Goal: Transaction & Acquisition: Subscribe to service/newsletter

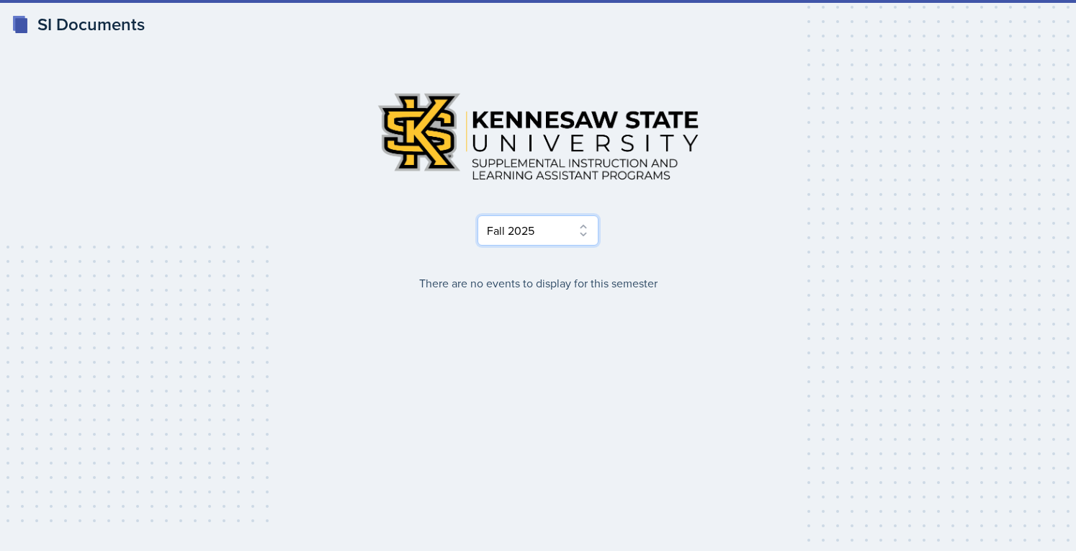
click at [545, 233] on select "Select Semester Fall 2025 Summer 2025 Spring 2025 Fall 2024 Summer 2024 Spring …" at bounding box center [538, 230] width 121 height 30
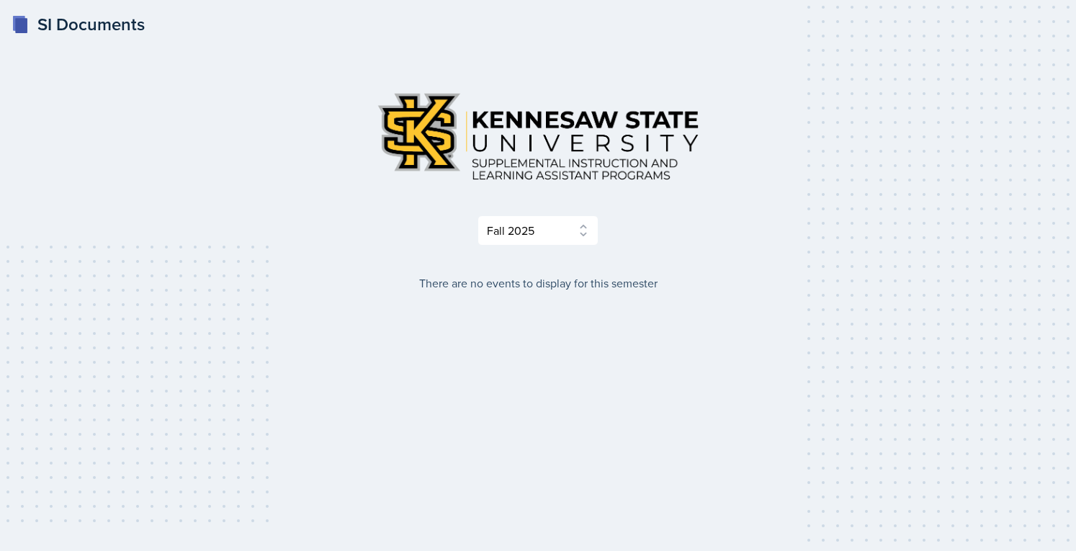
click at [629, 133] on img at bounding box center [538, 137] width 346 height 112
click at [560, 233] on select "Select Semester Fall 2025 Summer 2025 Spring 2025 Fall 2024 Summer 2024 Spring …" at bounding box center [538, 230] width 121 height 30
click at [478, 215] on select "Select Semester Fall 2025 Summer 2025 Spring 2025 Fall 2024 Summer 2024 Spring …" at bounding box center [538, 230] width 121 height 30
click at [638, 224] on div "Select Semester Fall 2025 Summer 2025 Spring 2025 Fall 2024 Summer 2024 Spring …" at bounding box center [538, 230] width 692 height 30
click at [560, 236] on select "Select Semester Fall 2025 Summer 2025 Spring 2025 Fall 2024 Summer 2024 Spring …" at bounding box center [538, 230] width 121 height 30
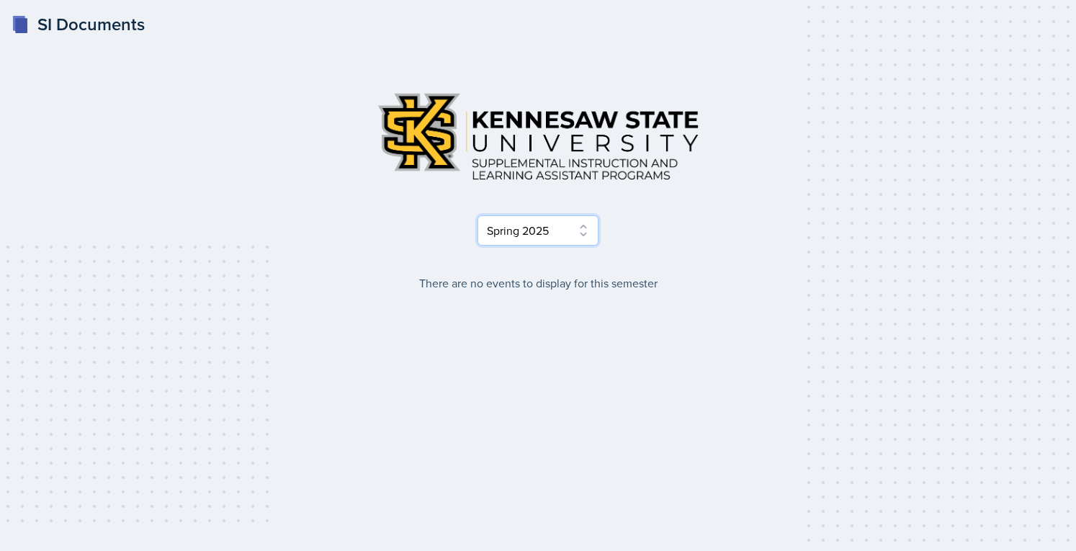
select select "a8ed5ca7-d3a3-44eb-ad59-ceca828f7d72"
click at [478, 215] on select "Select Semester Fall 2025 Summer 2025 Spring 2025 Fall 2024 Summer 2024 Spring …" at bounding box center [538, 230] width 121 height 30
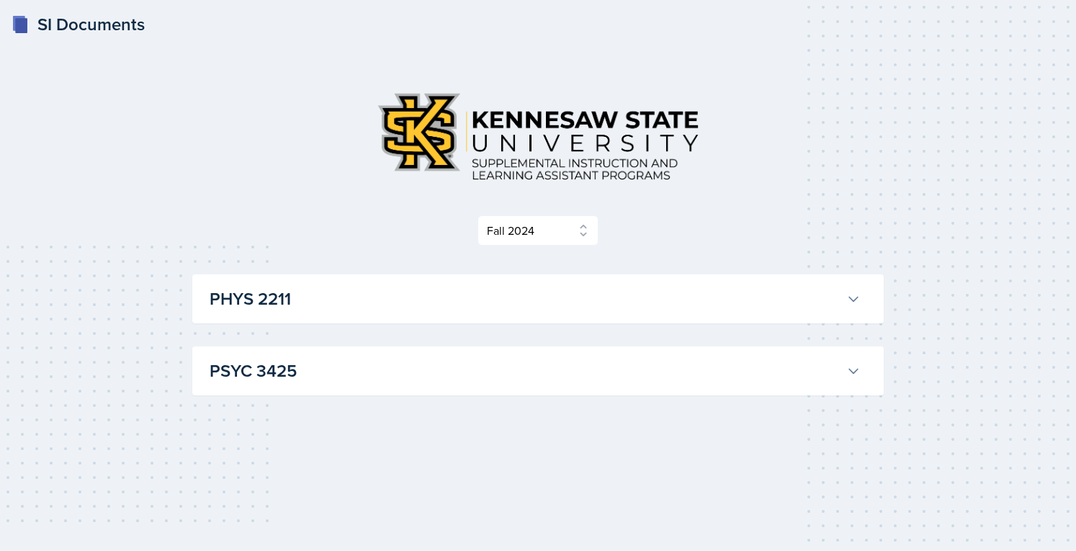
click at [542, 283] on button "PHYS 2211" at bounding box center [535, 299] width 657 height 32
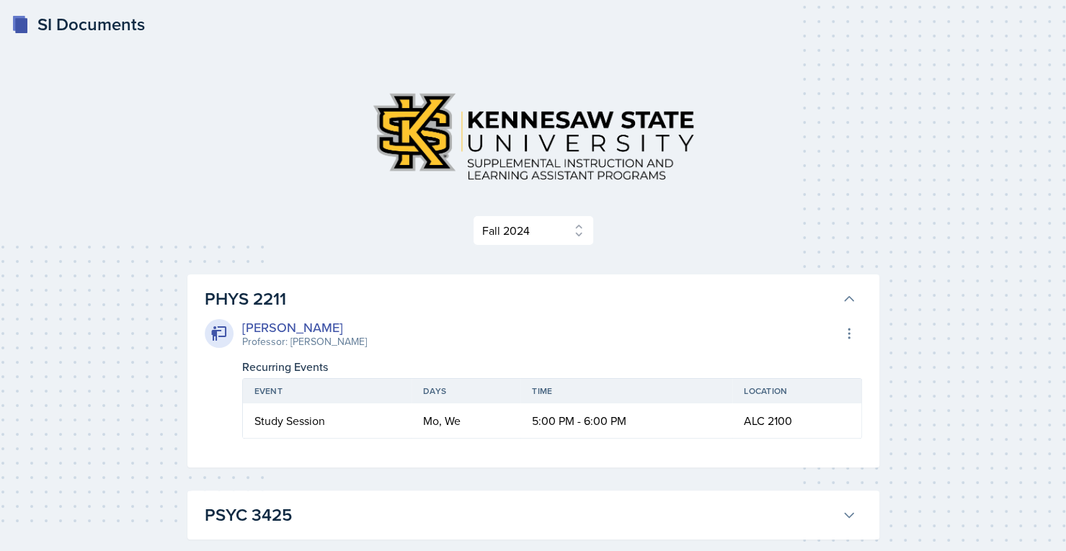
click at [527, 286] on h3 "PHYS 2211" at bounding box center [520, 299] width 631 height 26
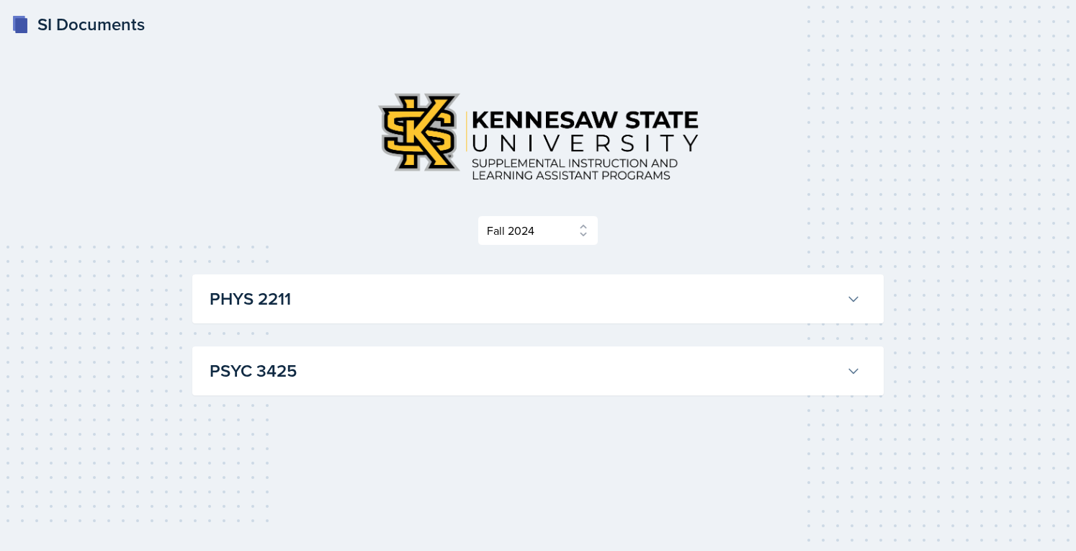
click at [527, 286] on h3 "PHYS 2211" at bounding box center [525, 299] width 631 height 26
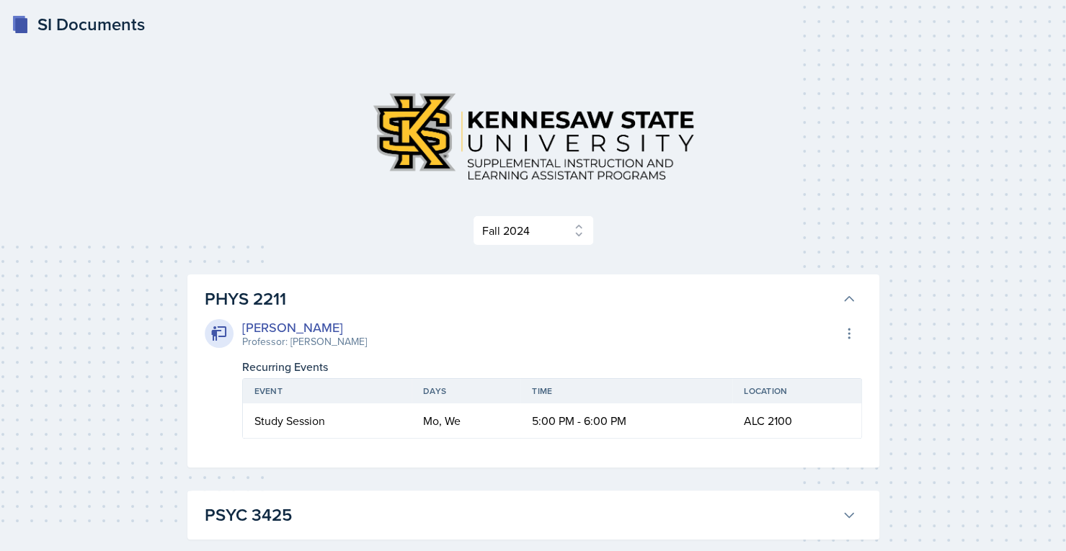
scroll to position [79, 0]
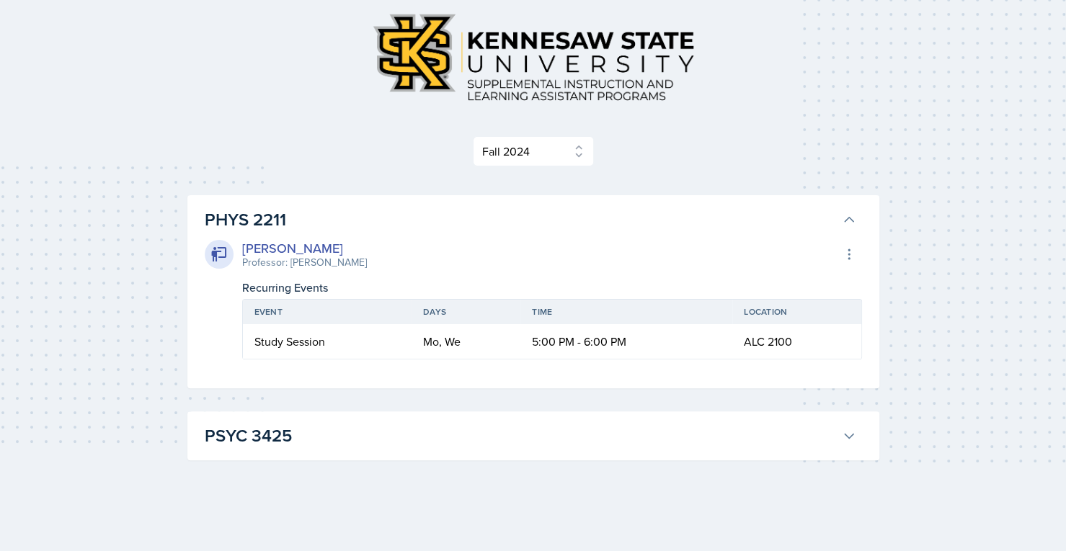
click at [744, 448] on button "PSYC 3425" at bounding box center [530, 436] width 657 height 32
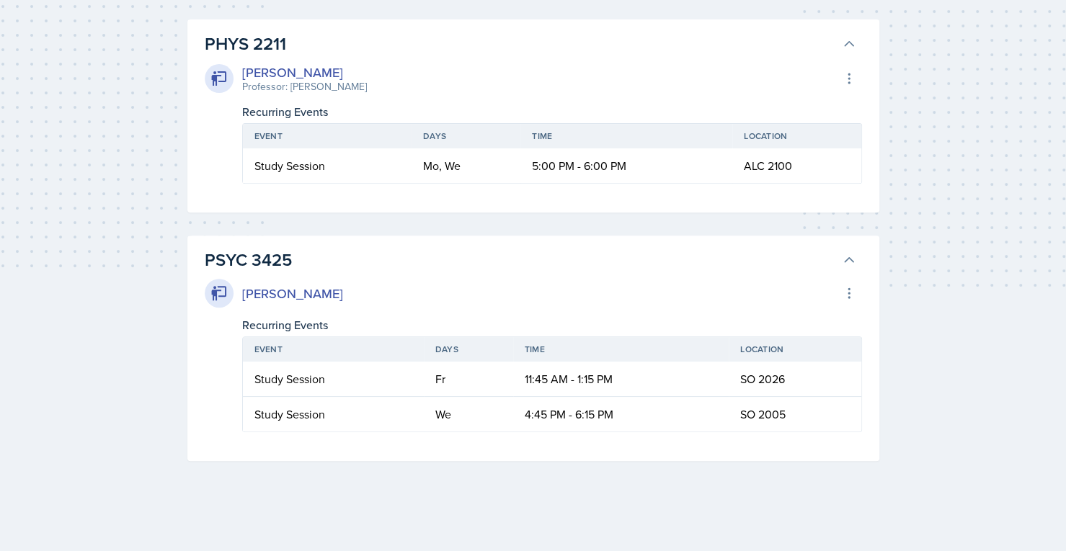
scroll to position [0, 0]
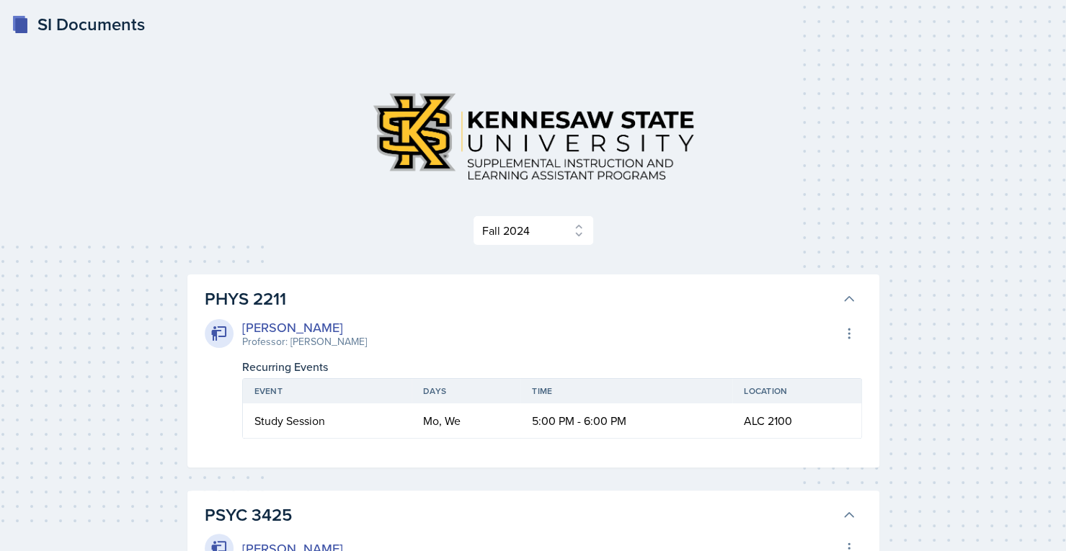
click at [115, 19] on div "SI Documents" at bounding box center [78, 25] width 133 height 26
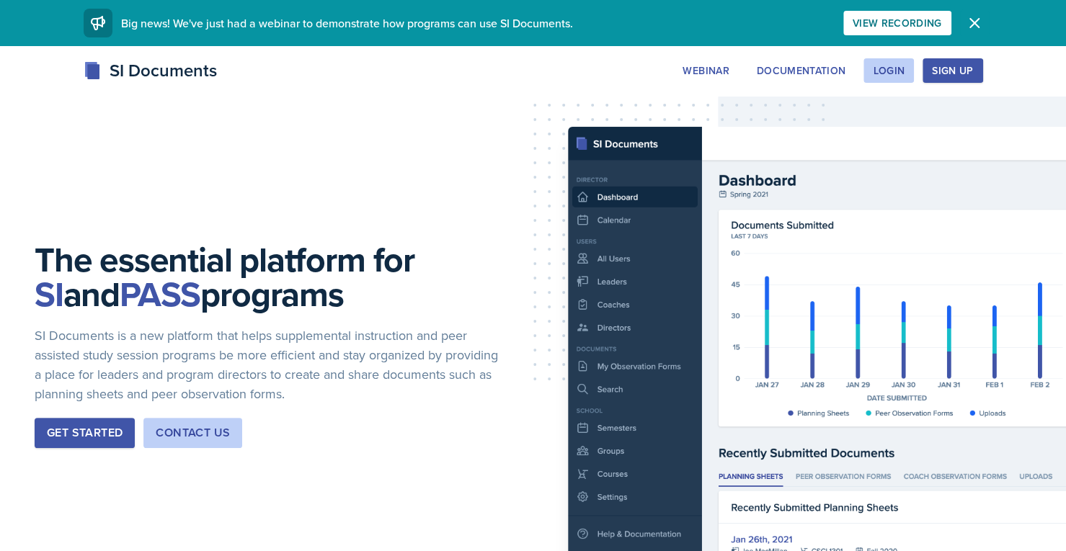
click at [966, 31] on icon "button" at bounding box center [974, 22] width 17 height 17
click at [888, 74] on div "Login" at bounding box center [889, 71] width 32 height 12
click at [948, 74] on div "Sign Up" at bounding box center [952, 71] width 41 height 12
click at [894, 74] on div "Login" at bounding box center [889, 71] width 32 height 12
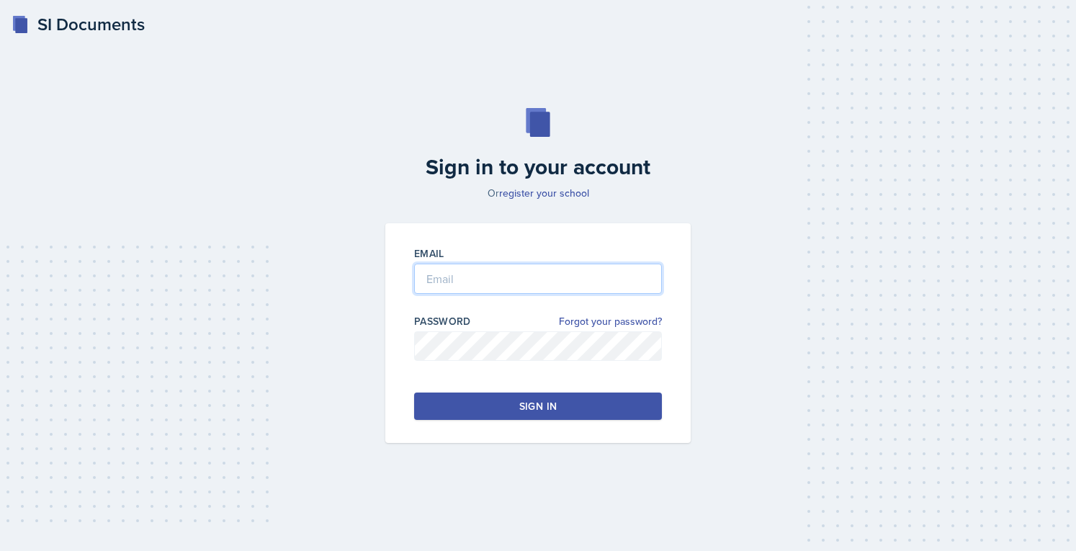
click at [548, 281] on input "email" at bounding box center [538, 279] width 248 height 30
type input "pandoh1@students.kennesaw.edu"
click at [599, 318] on link "Forgot your password?" at bounding box center [610, 321] width 103 height 15
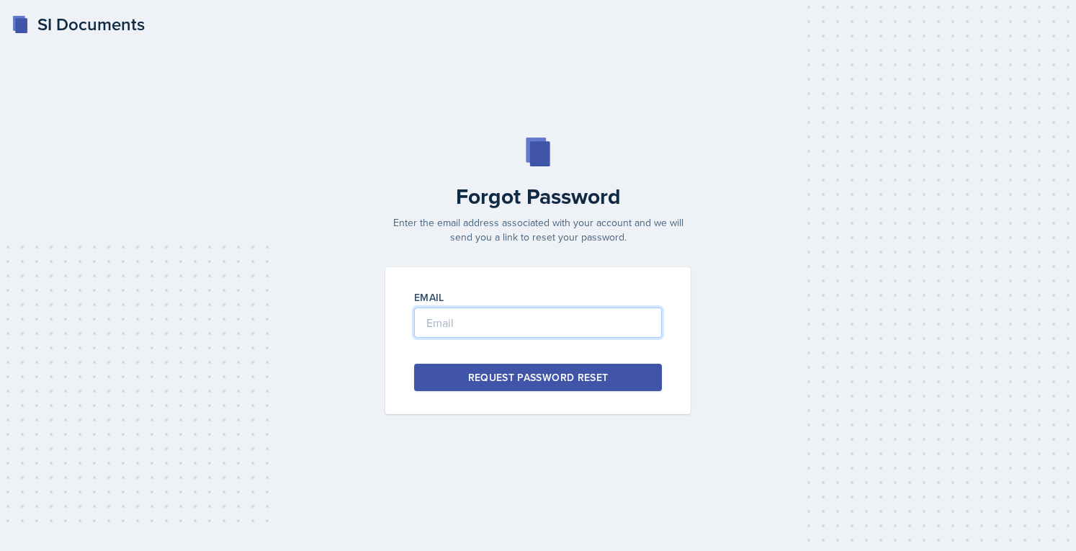
click at [576, 316] on input "email" at bounding box center [538, 323] width 248 height 30
type input "pandoh1@students.kennesaw.edu"
click at [587, 358] on div "Email pandoh1@students.kennesaw.edu Request Password Reset" at bounding box center [538, 340] width 306 height 147
click at [584, 365] on button "Request Password Reset" at bounding box center [538, 377] width 248 height 27
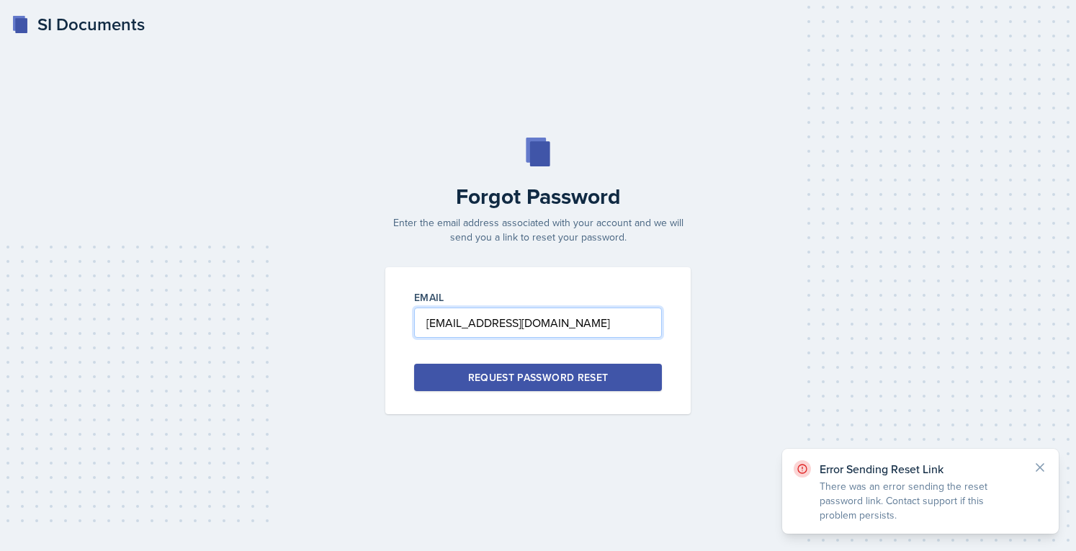
click at [514, 322] on input "pandoh1@students.kennesaw.edu" at bounding box center [538, 323] width 248 height 30
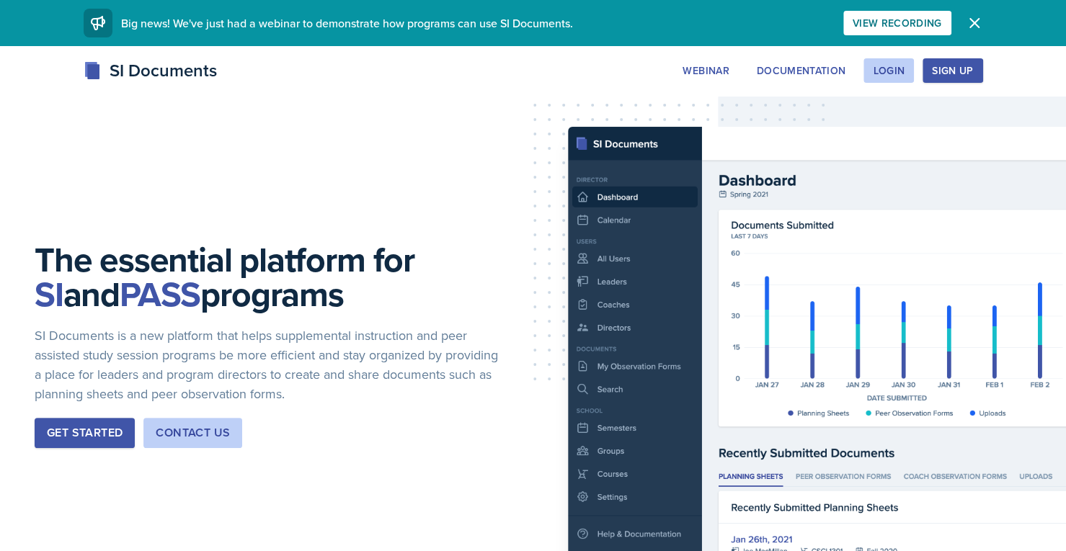
click at [961, 67] on div "Sign Up" at bounding box center [952, 71] width 41 height 12
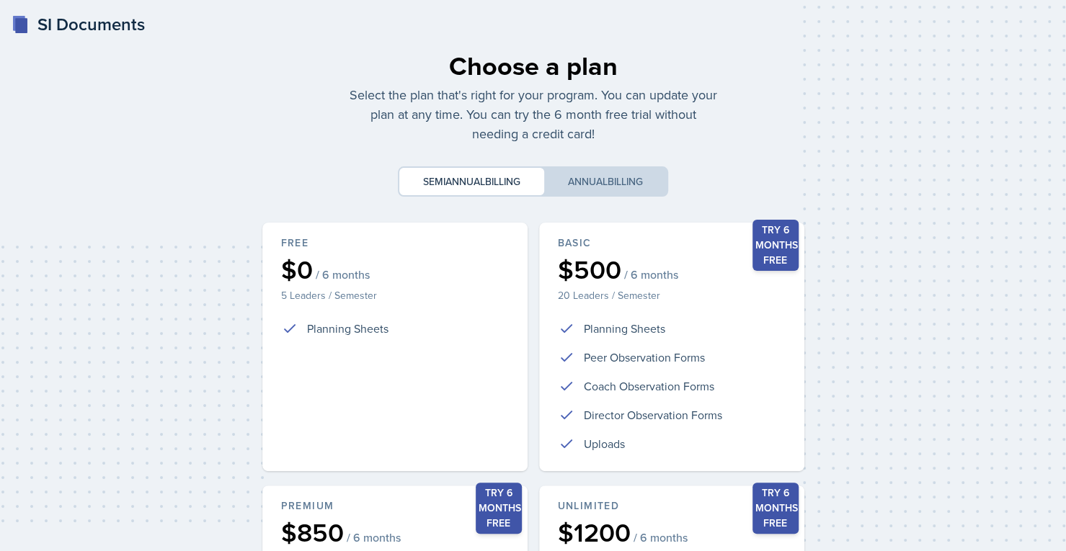
click at [567, 206] on div "Choose a plan Select the plan that's right for your program. You can update you…" at bounding box center [533, 427] width 553 height 785
click at [404, 256] on div "$0 / 6 months" at bounding box center [394, 268] width 232 height 27
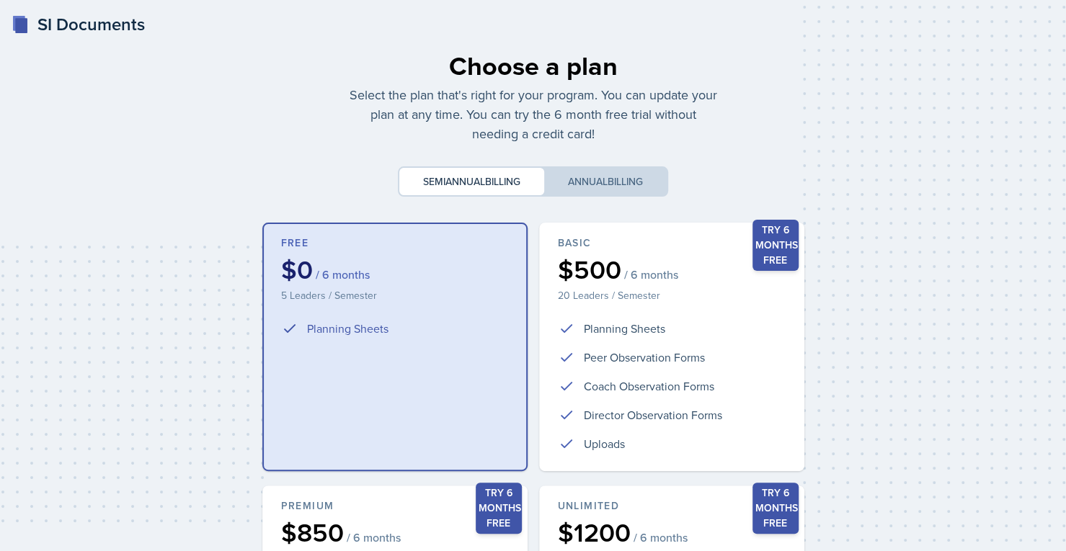
click at [713, 151] on div "Semiannual billing Annual billing" at bounding box center [533, 169] width 542 height 53
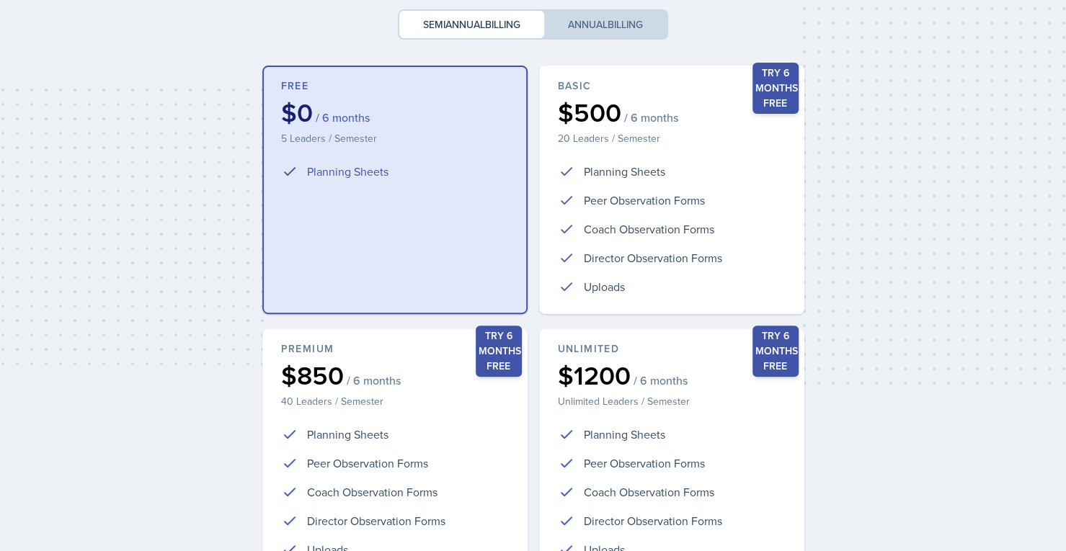
scroll to position [301, 0]
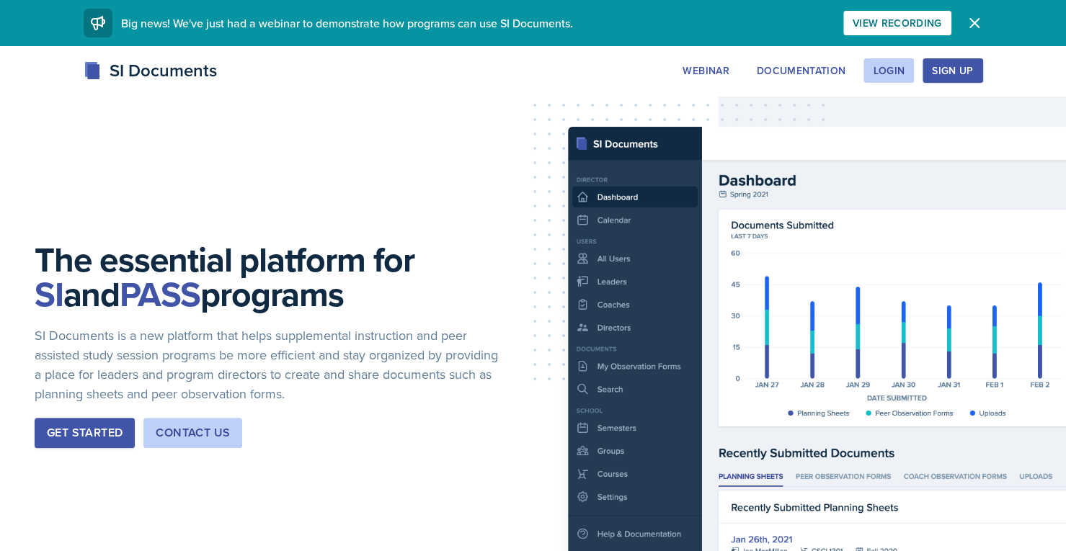
click at [968, 32] on button "Dismiss" at bounding box center [974, 23] width 29 height 29
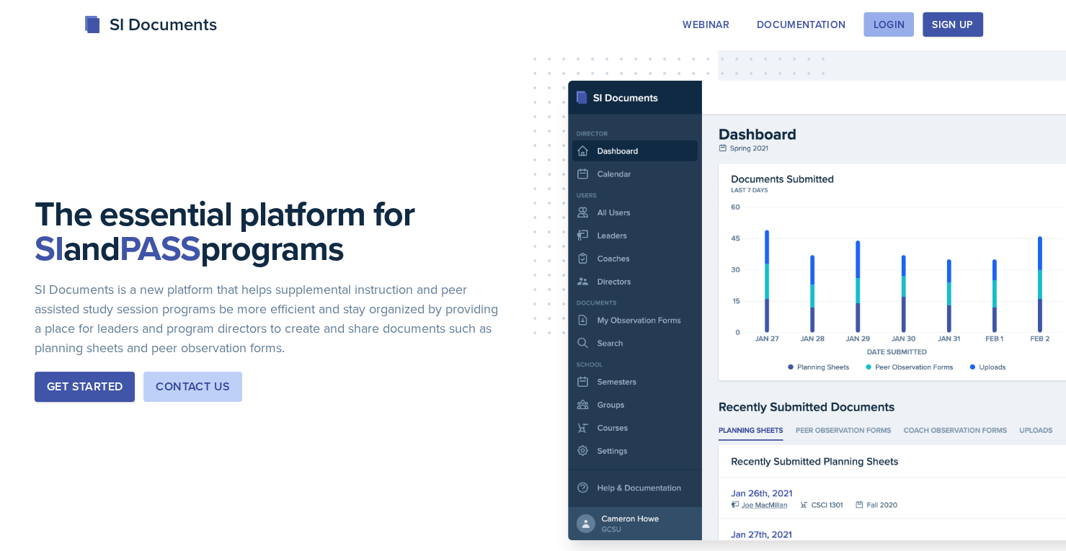
click at [890, 16] on button "Login" at bounding box center [888, 24] width 50 height 24
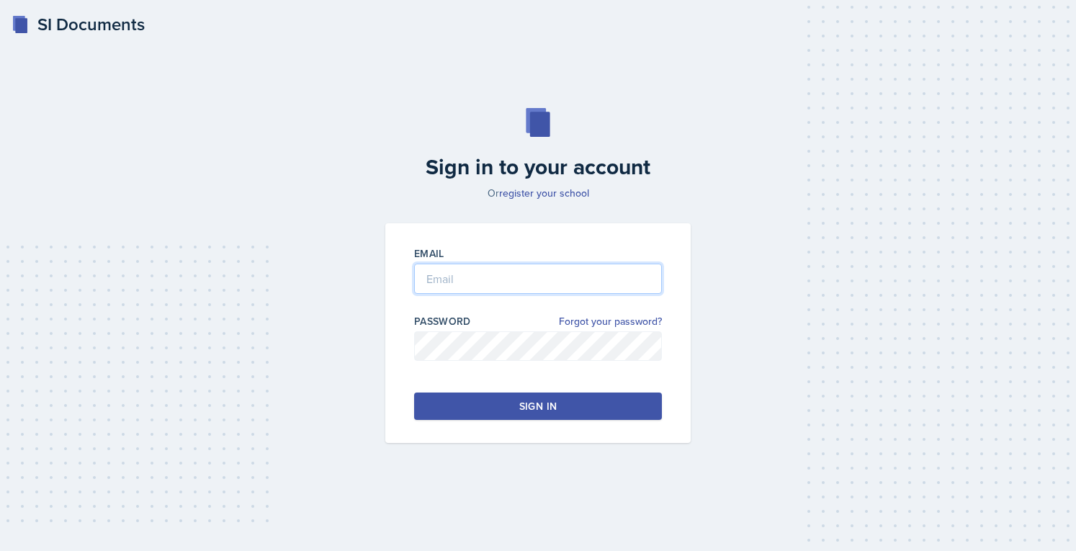
click at [499, 272] on input "email" at bounding box center [538, 279] width 248 height 30
type input "andohprisca62@gmail.com"
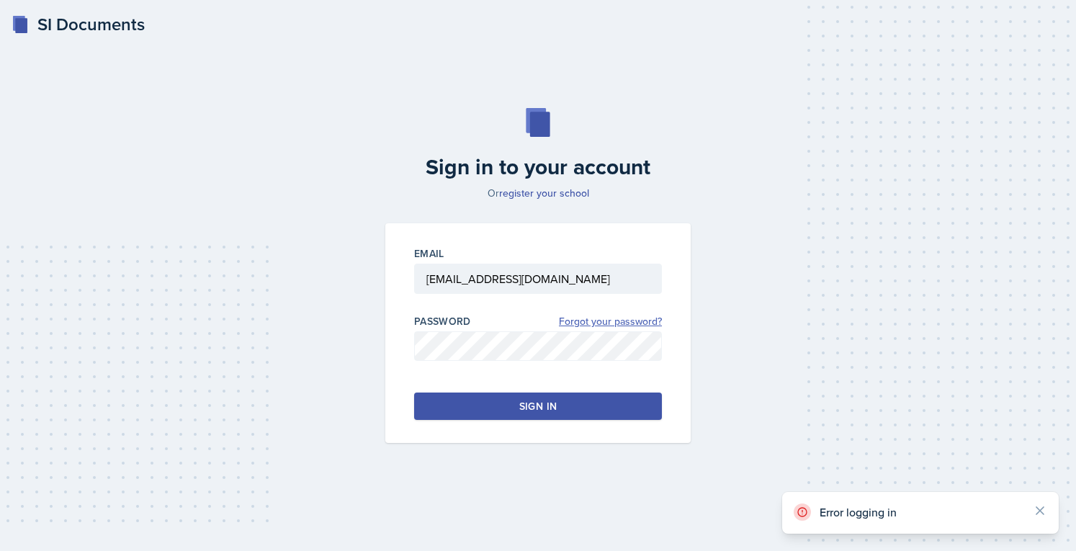
click at [582, 316] on link "Forgot your password?" at bounding box center [610, 321] width 103 height 15
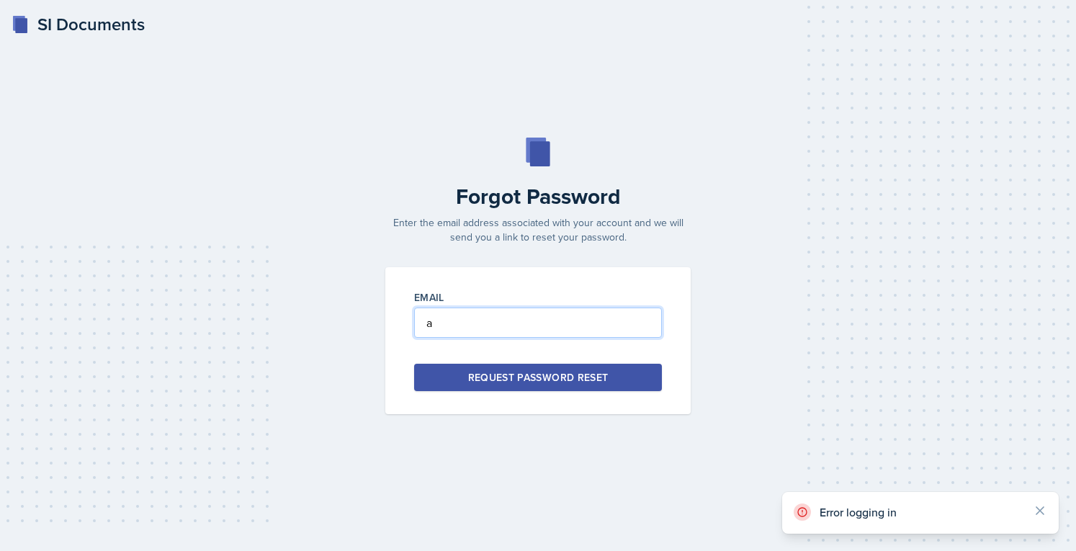
click at [507, 322] on input "a" at bounding box center [538, 323] width 248 height 30
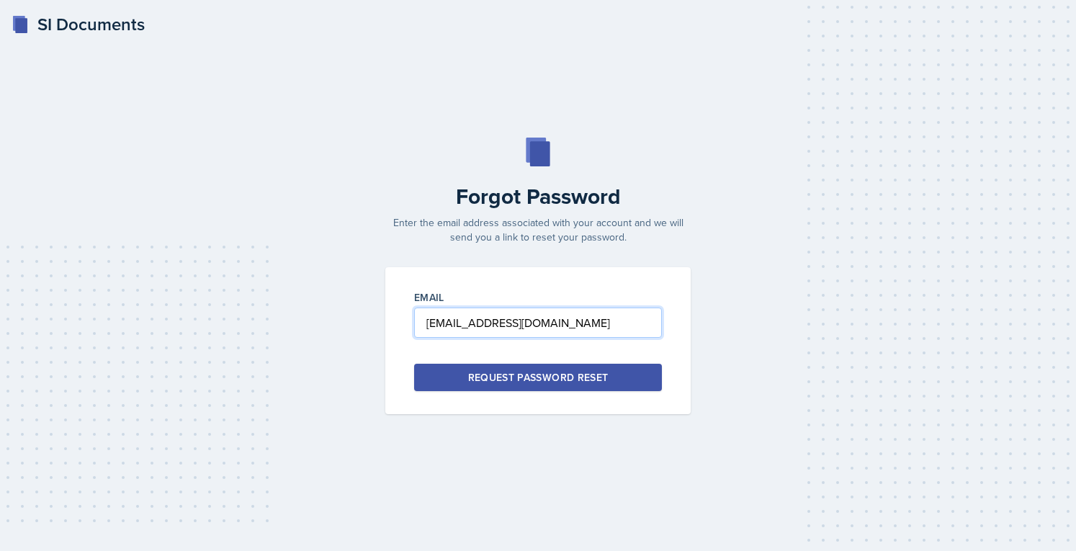
type input "andohprisca62@gmail.com"
click at [559, 383] on div "Request Password Reset" at bounding box center [538, 377] width 141 height 14
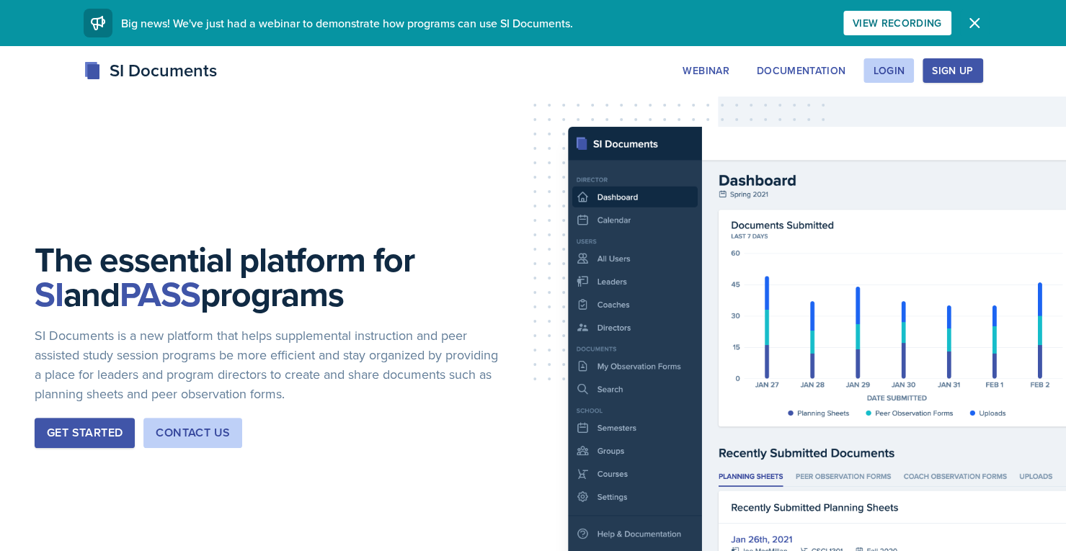
click at [970, 27] on icon "button" at bounding box center [974, 23] width 9 height 9
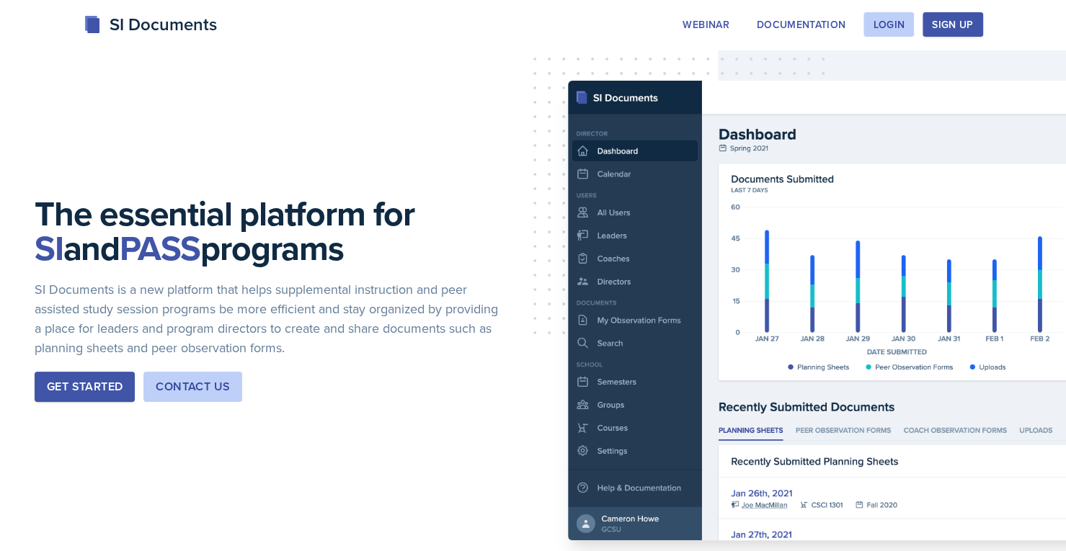
click at [738, 133] on div "The essential platform for SI and PASS programs SI Documents is a new platform …" at bounding box center [533, 310] width 1066 height 621
click at [942, 16] on button "Sign Up" at bounding box center [952, 24] width 60 height 24
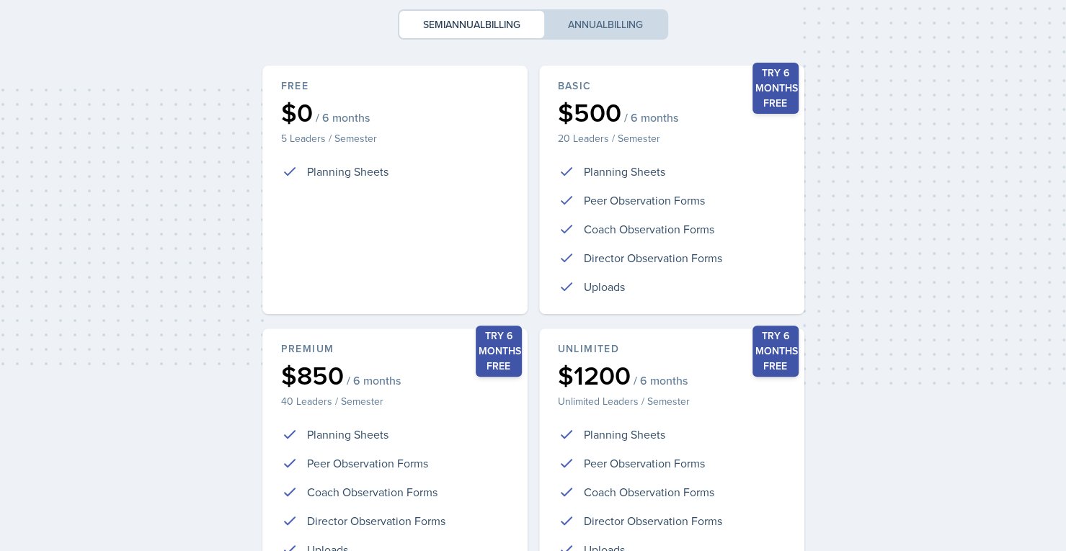
scroll to position [301, 0]
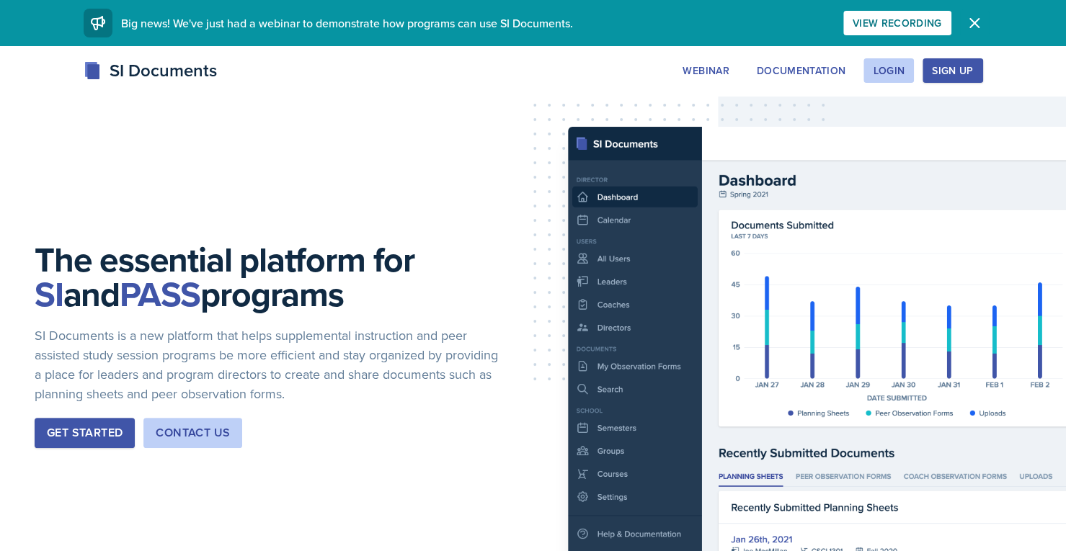
click at [976, 25] on icon "button" at bounding box center [974, 23] width 9 height 9
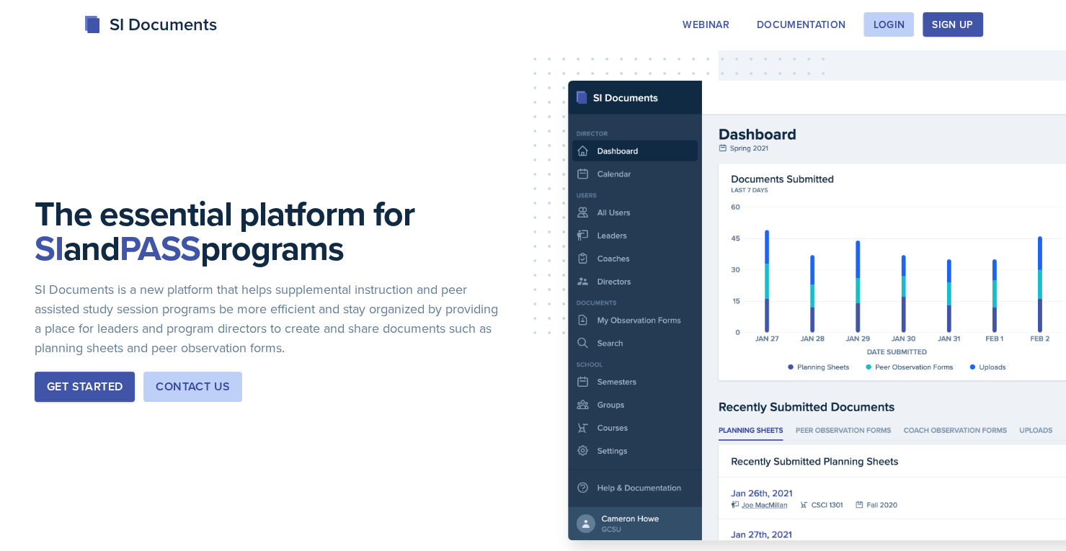
click at [98, 396] on button "Get Started" at bounding box center [85, 387] width 100 height 30
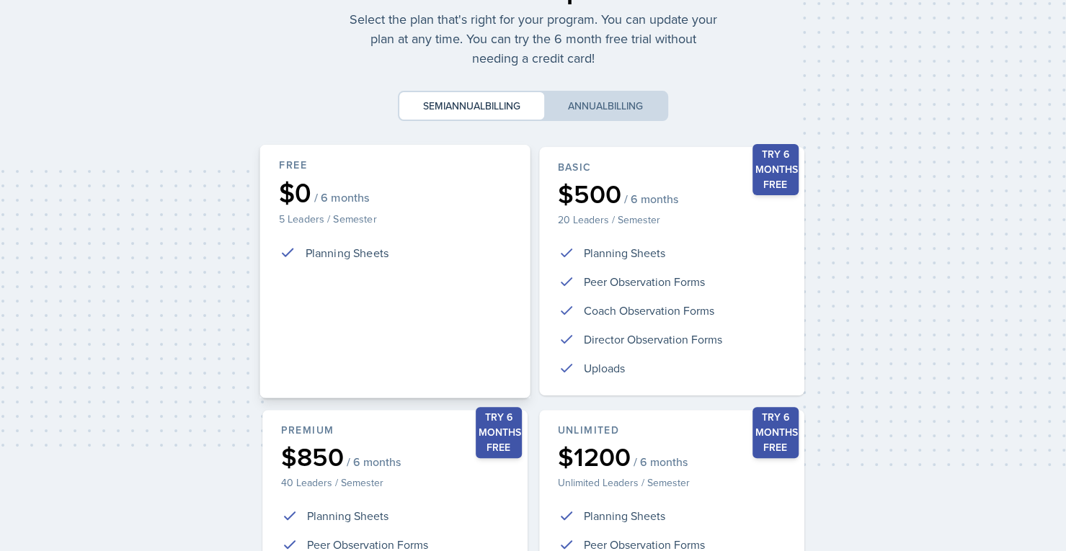
click at [304, 349] on div "Free $0 / 6 months 5 Leaders / Semester Planning Sheets" at bounding box center [394, 272] width 270 height 254
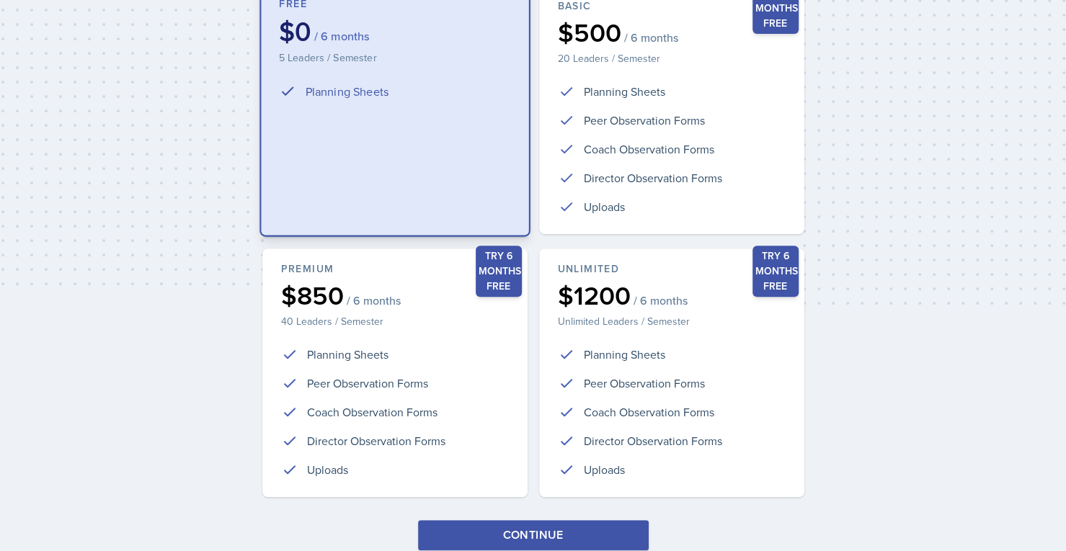
scroll to position [301, 0]
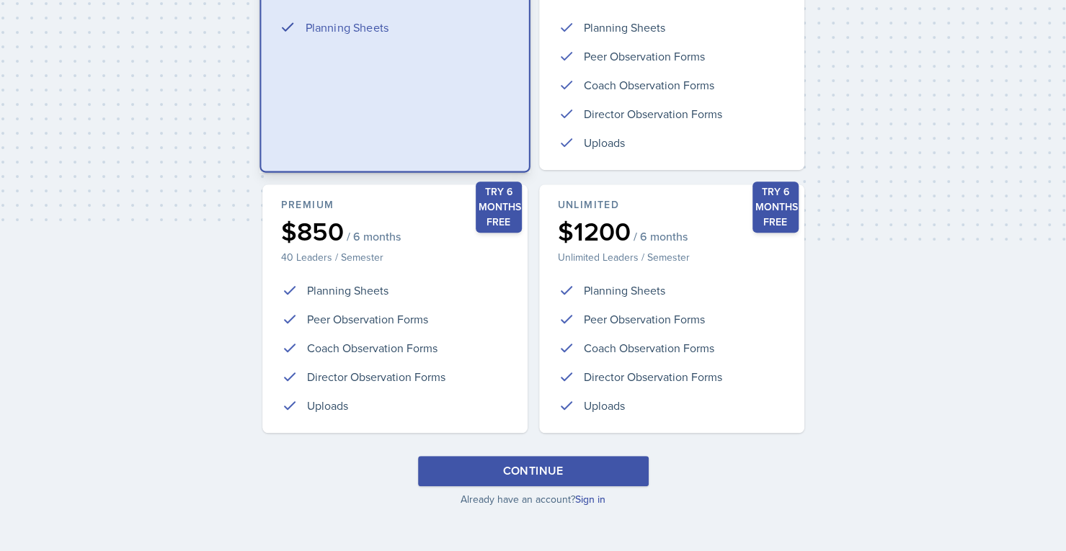
click at [441, 467] on button "Continue" at bounding box center [533, 471] width 231 height 30
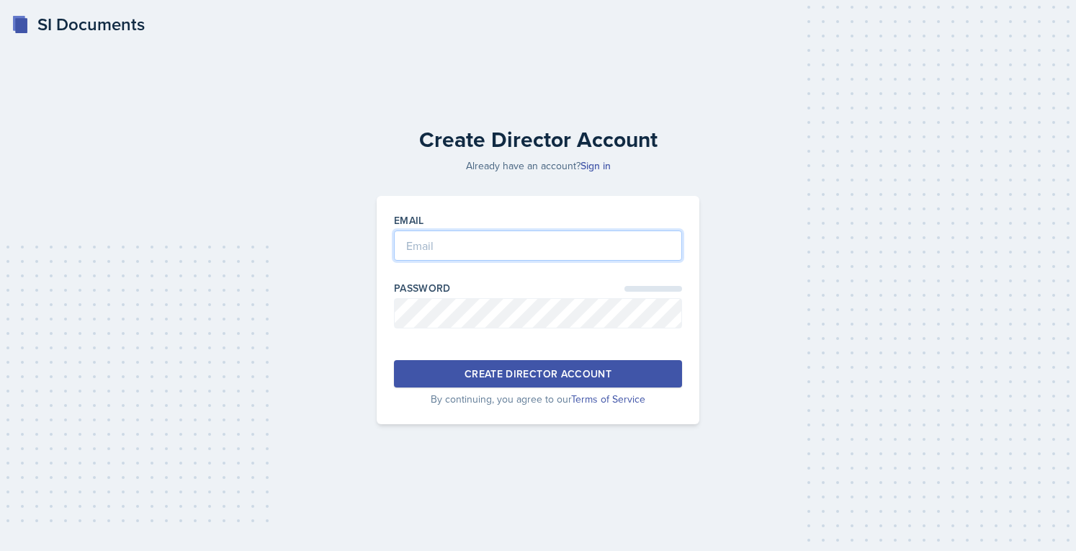
click at [487, 240] on input "email" at bounding box center [538, 246] width 288 height 30
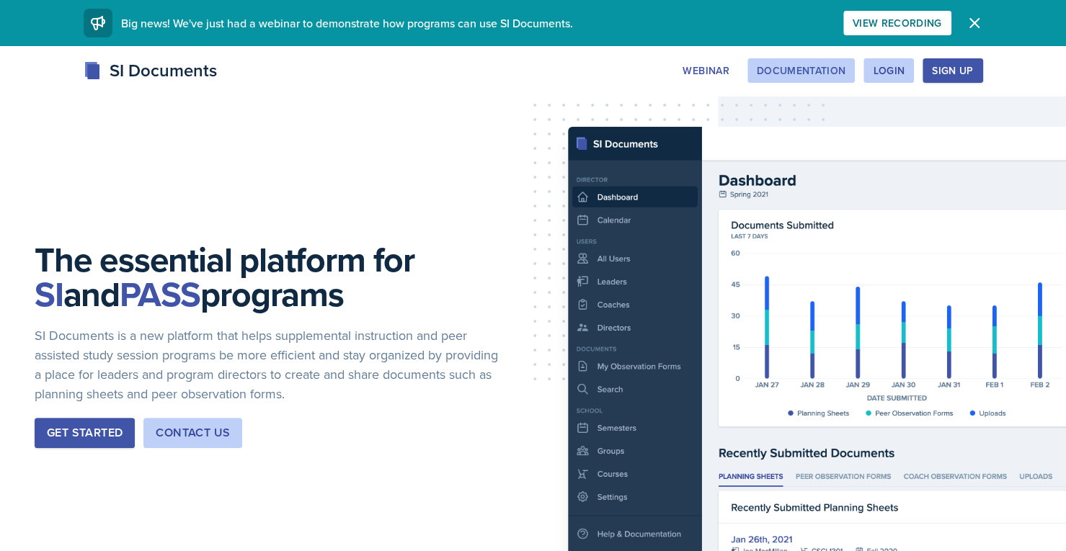
click at [793, 80] on button "Documentation" at bounding box center [801, 70] width 108 height 24
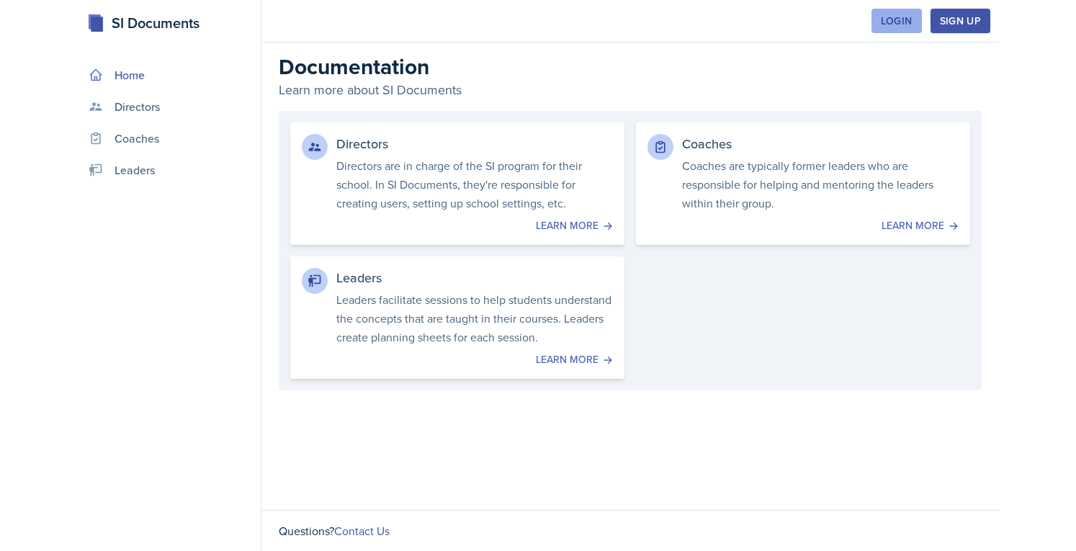
click at [891, 22] on div "Login" at bounding box center [897, 21] width 32 height 12
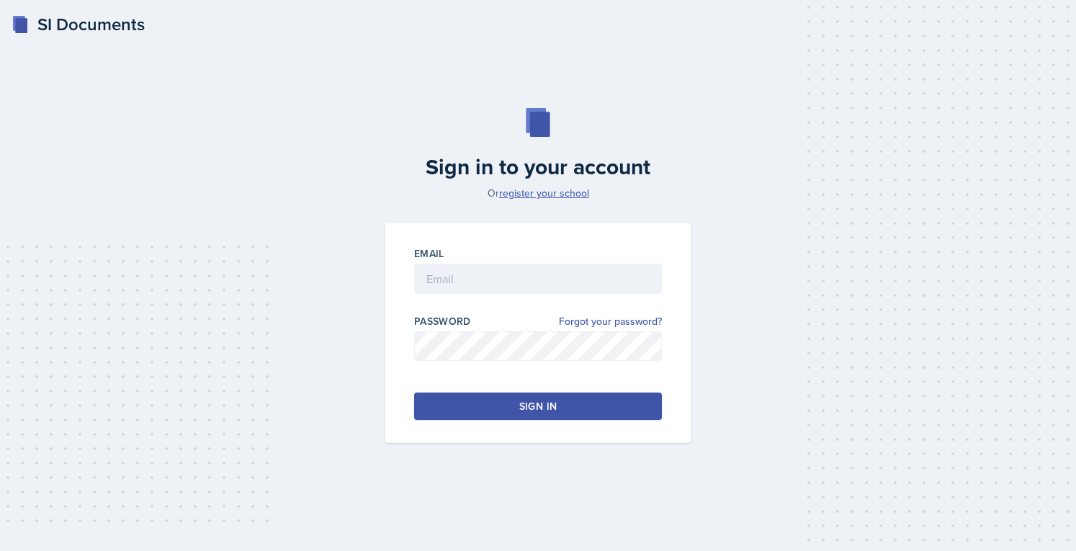
click at [541, 194] on link "register your school" at bounding box center [544, 193] width 90 height 14
click at [470, 275] on input "email" at bounding box center [538, 279] width 248 height 30
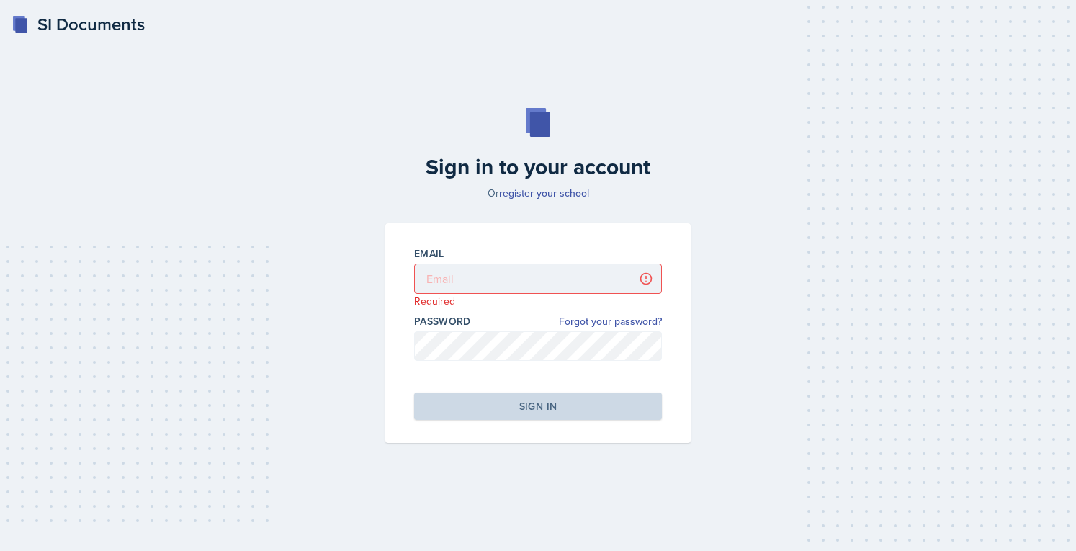
click at [40, 247] on div "Sign in to your account Or register your school Email Required Password Forgot …" at bounding box center [538, 275] width 1030 height 427
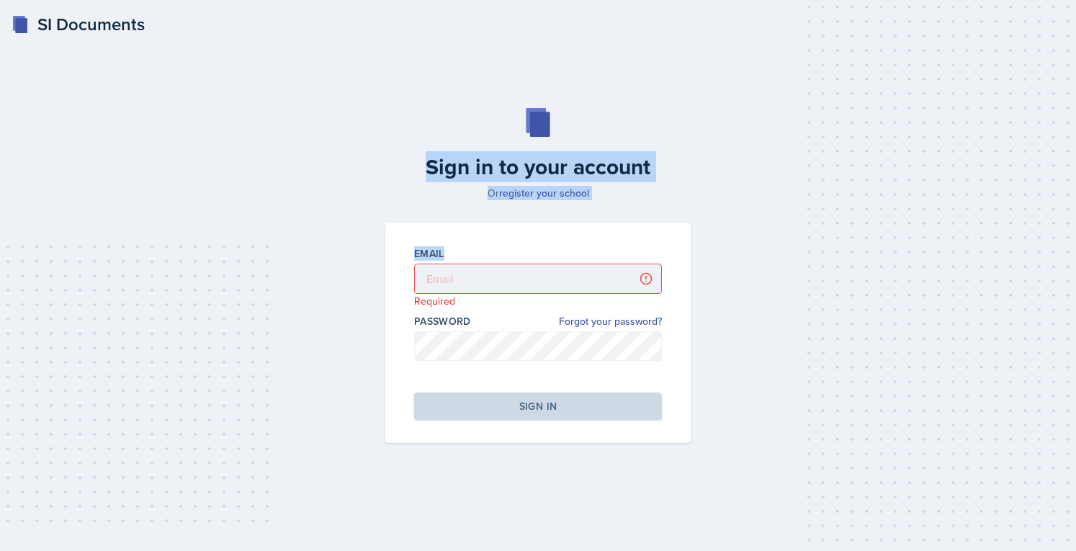
drag, startPoint x: 483, startPoint y: 123, endPoint x: 609, endPoint y: 211, distance: 153.7
click at [609, 211] on div "Sign in to your account Or register your school Email Required Password Forgot …" at bounding box center [538, 275] width 1030 height 427
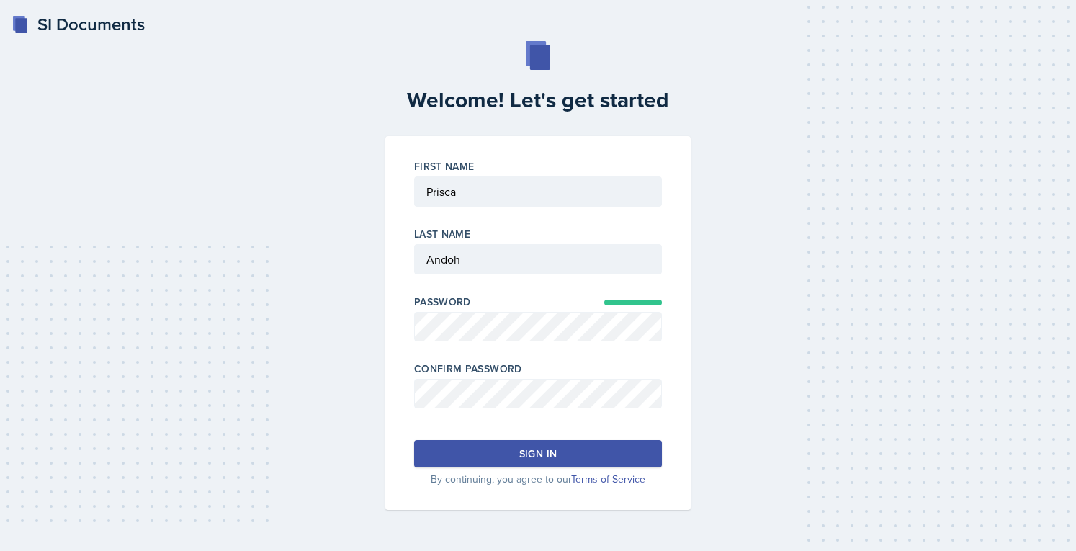
click at [474, 472] on p "By continuing, you agree to our Terms of Service" at bounding box center [538, 479] width 248 height 15
click at [476, 465] on button "Sign in" at bounding box center [538, 453] width 248 height 27
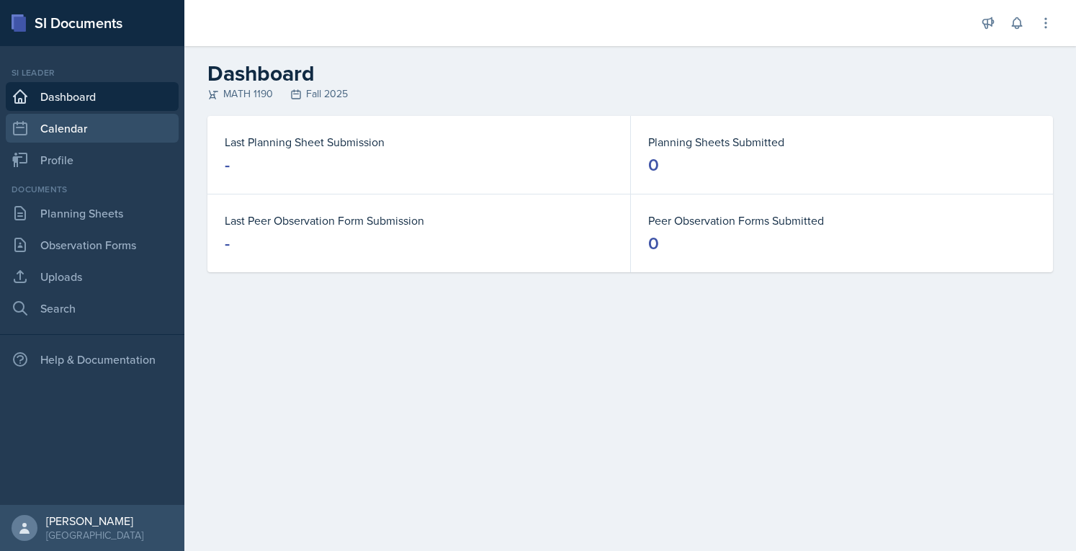
click at [51, 137] on link "Calendar" at bounding box center [92, 128] width 173 height 29
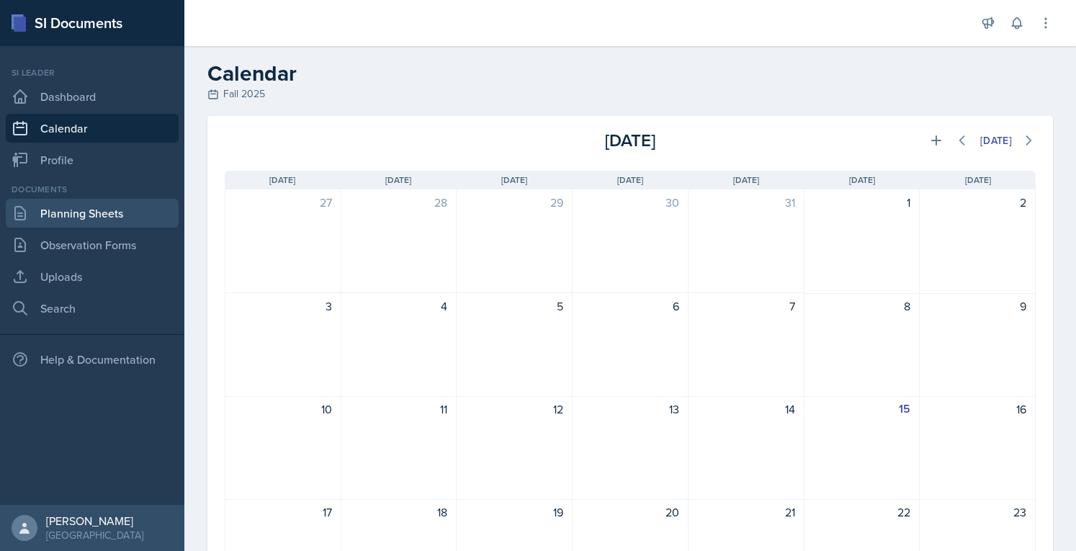
click at [50, 208] on link "Planning Sheets" at bounding box center [92, 213] width 173 height 29
